Goal: Contribute content

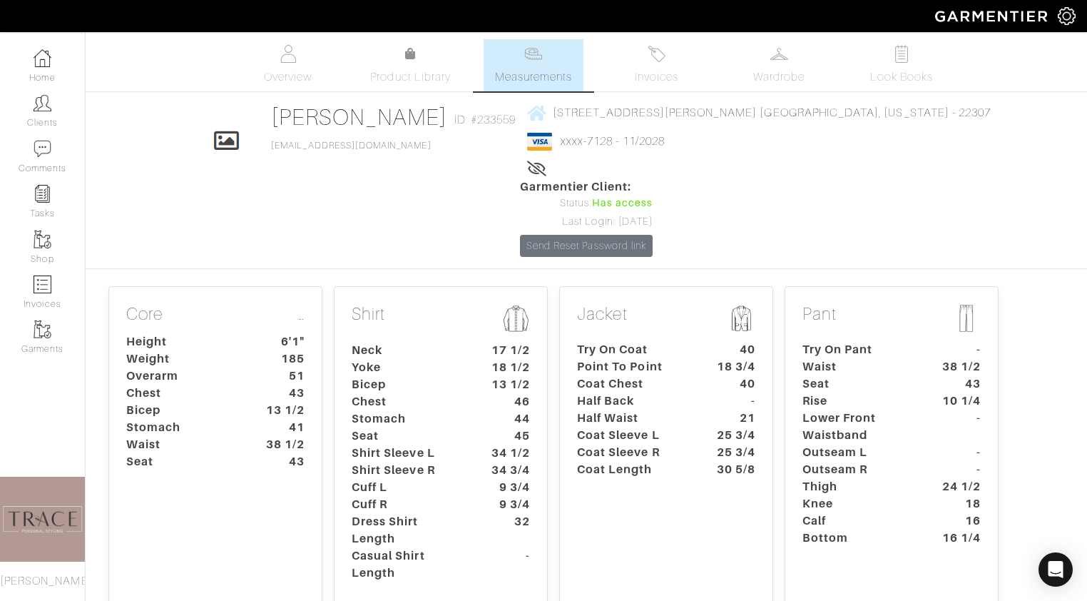
scroll to position [18, 0]
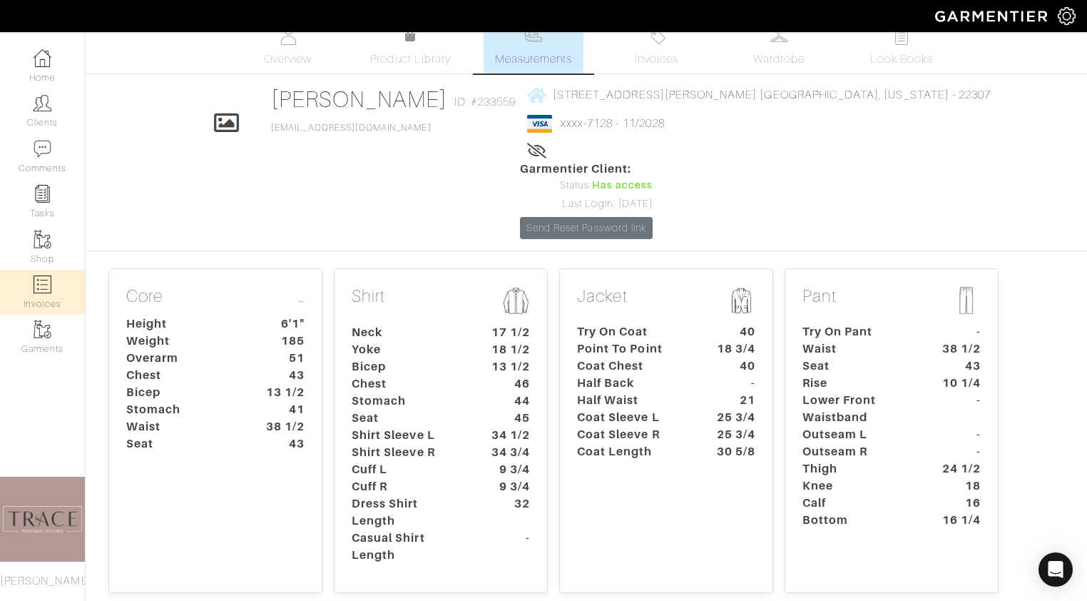
click at [48, 289] on img at bounding box center [43, 284] width 18 height 18
select select
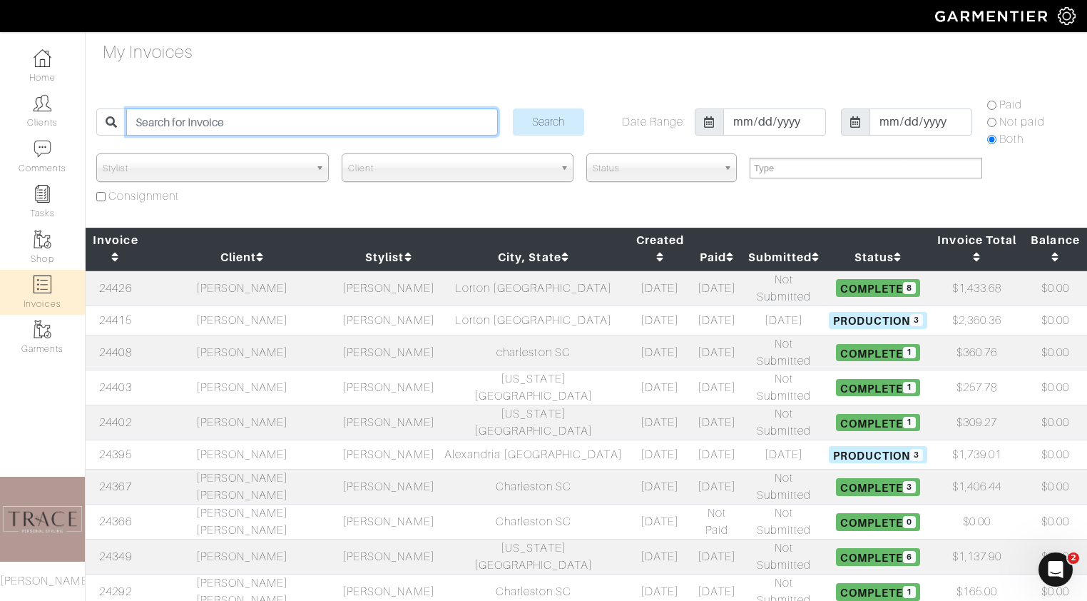
click at [390, 120] on input "search" at bounding box center [311, 121] width 371 height 27
type input "j"
type input "rae"
click at [513, 108] on input "Search" at bounding box center [548, 121] width 71 height 27
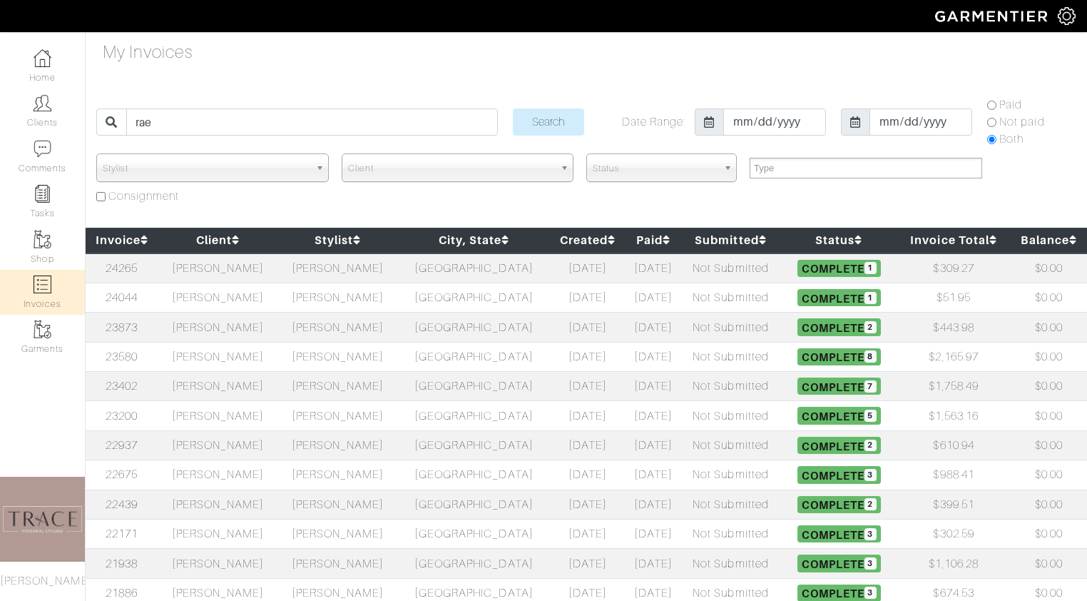
select select
click at [223, 277] on td "[PERSON_NAME]" at bounding box center [218, 268] width 120 height 30
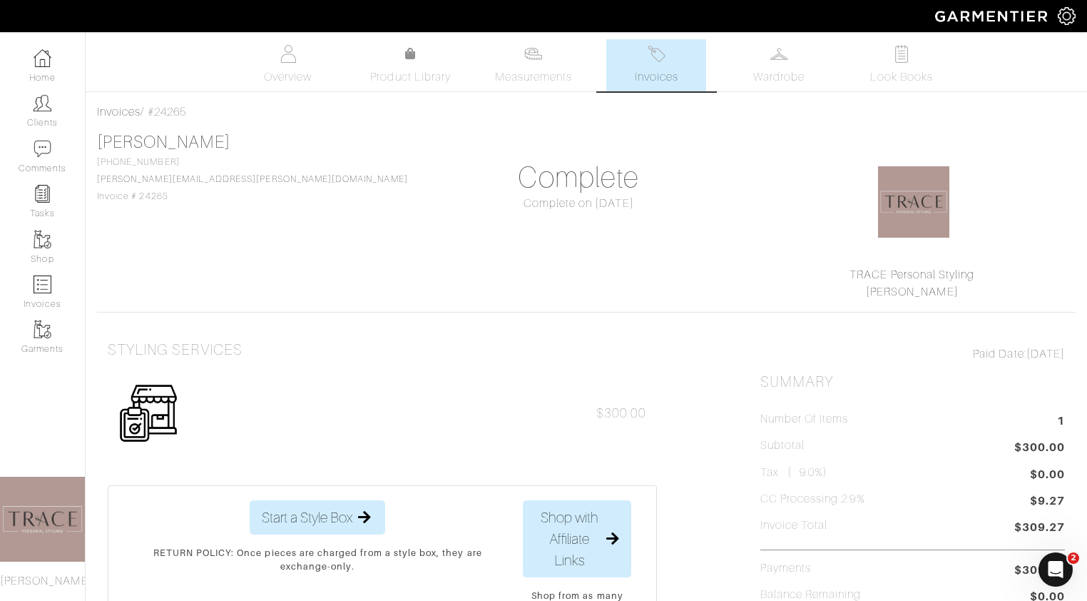
click at [658, 59] on img at bounding box center [657, 54] width 18 height 18
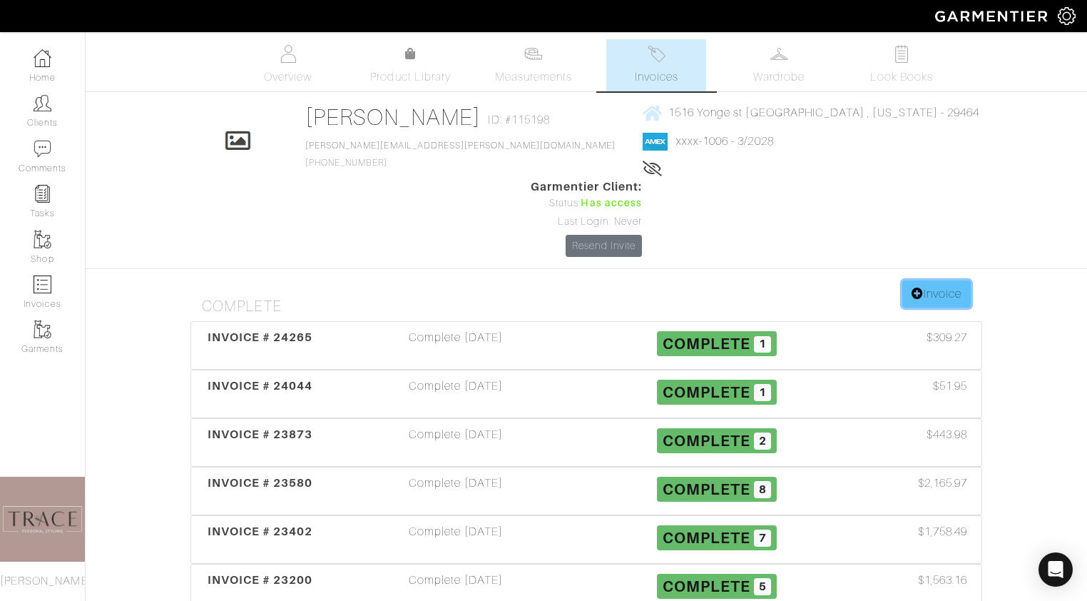
click at [948, 280] on link "Invoice" at bounding box center [937, 293] width 68 height 27
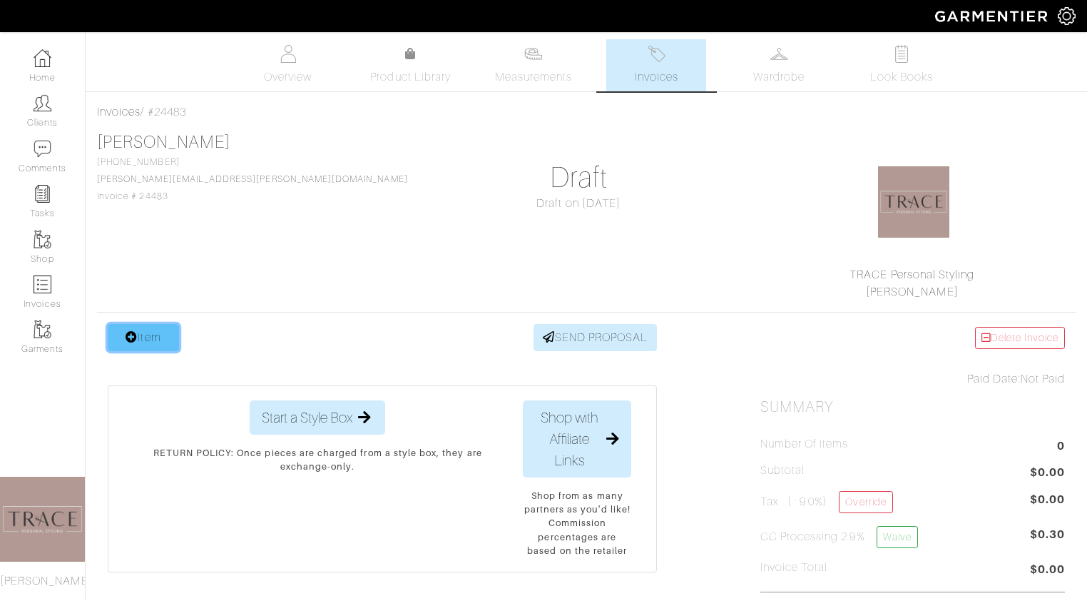
click at [168, 327] on link "Item" at bounding box center [143, 337] width 71 height 27
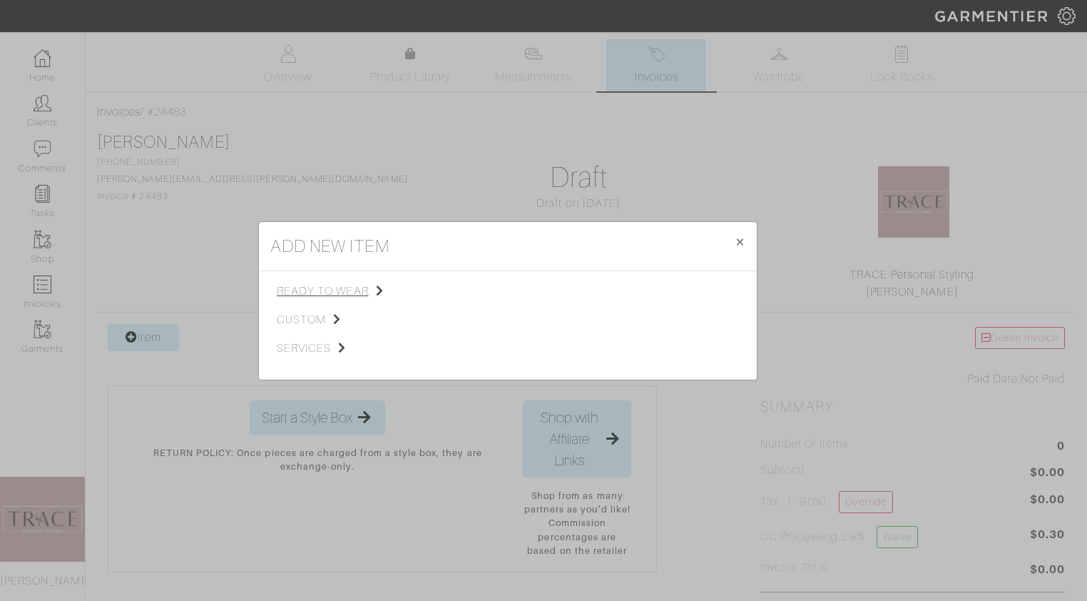
click at [309, 289] on span "ready to wear" at bounding box center [348, 291] width 143 height 17
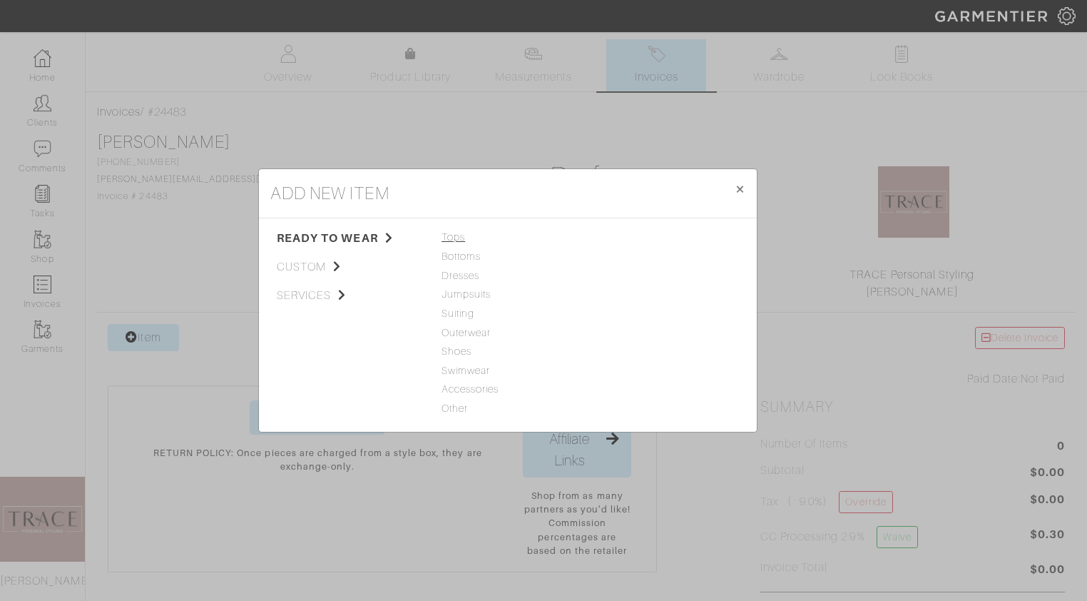
click at [450, 239] on span "Tops" at bounding box center [508, 238] width 133 height 16
click at [632, 237] on link "Tank Top" at bounding box center [618, 236] width 45 height 11
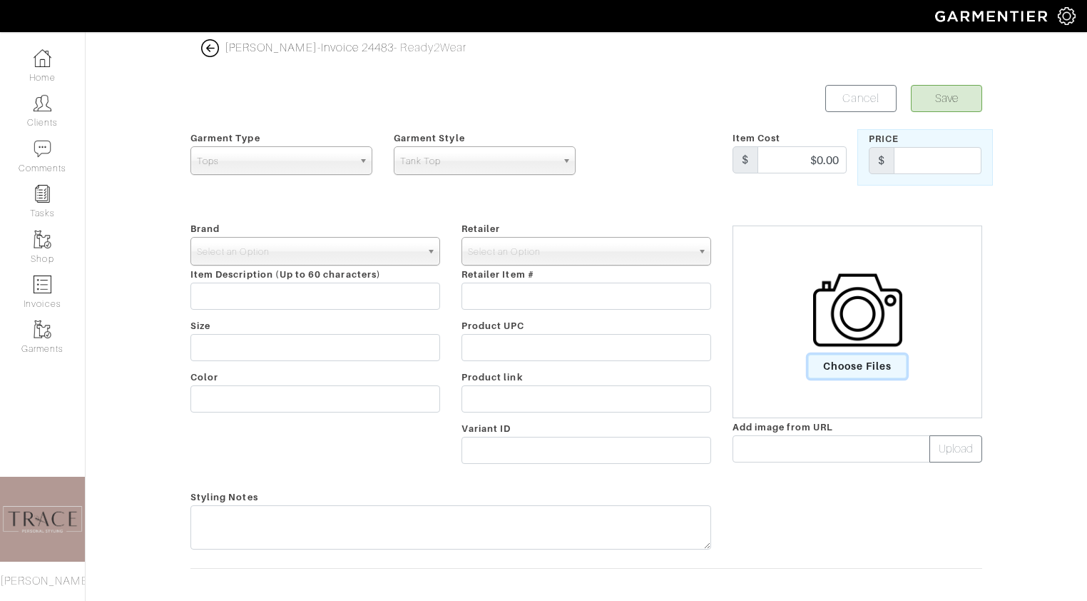
click at [862, 372] on span "Choose Files" at bounding box center [857, 367] width 99 height 24
click at [0, 0] on input "Choose Files" at bounding box center [0, 0] width 0 height 0
